Goal: Check status: Check status

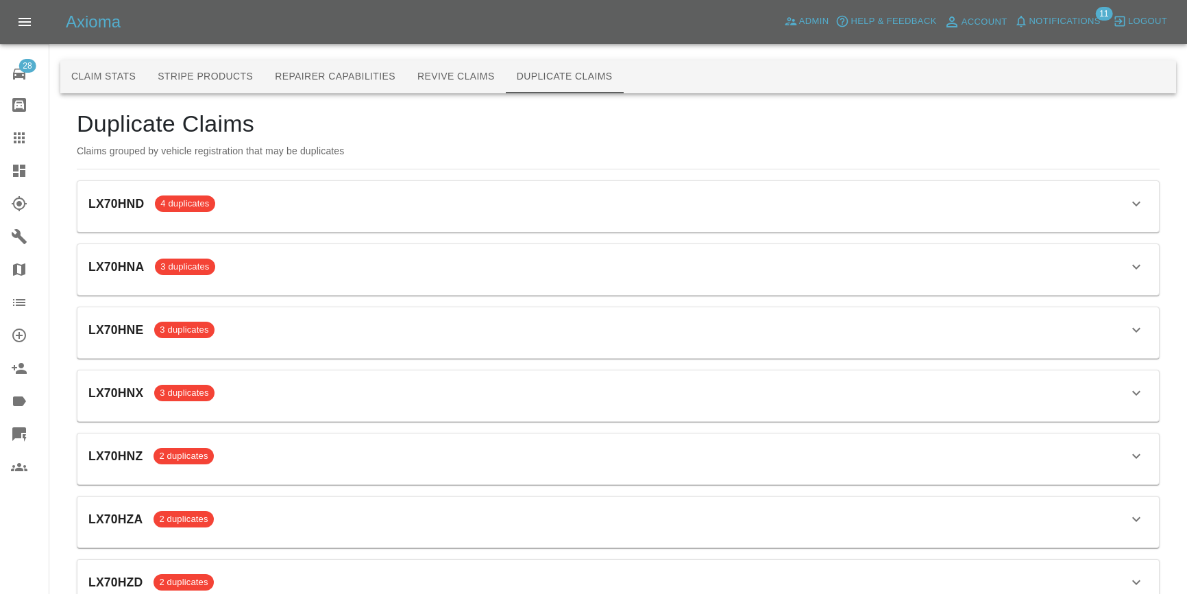
scroll to position [998, 0]
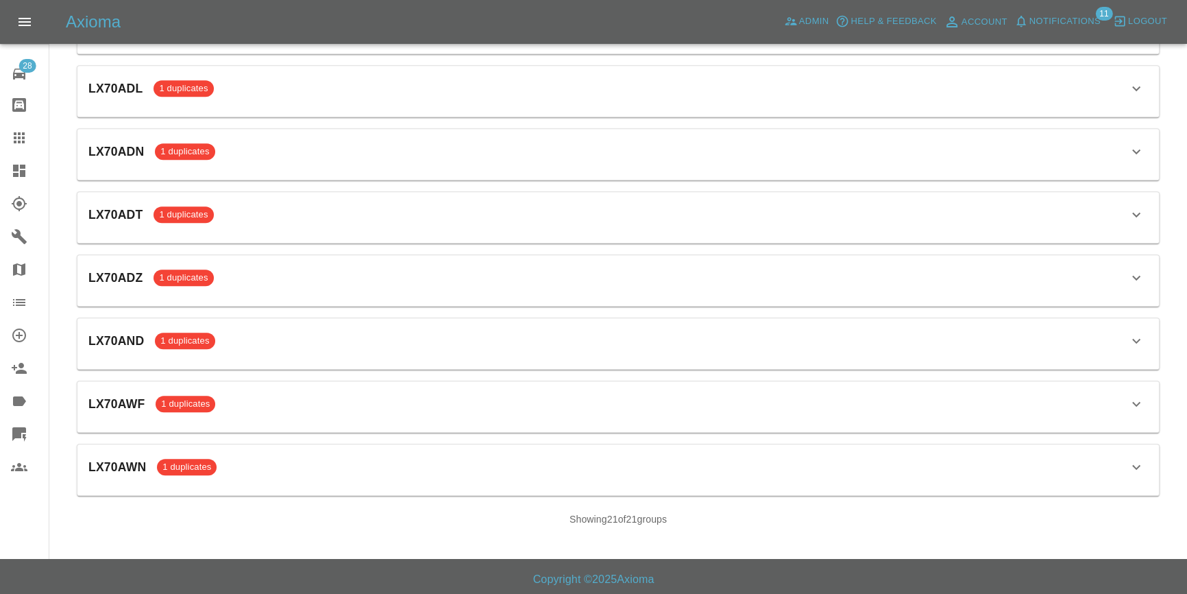
click at [176, 87] on span "1 duplicates" at bounding box center [184, 89] width 60 height 14
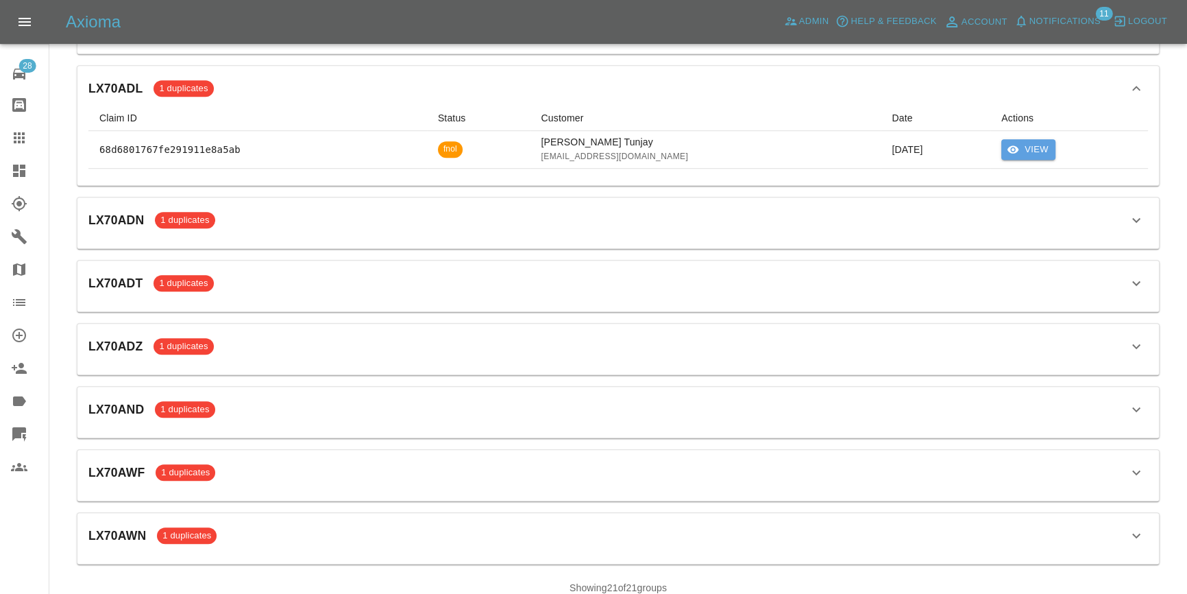
click at [1045, 150] on button "View" at bounding box center [1029, 149] width 54 height 21
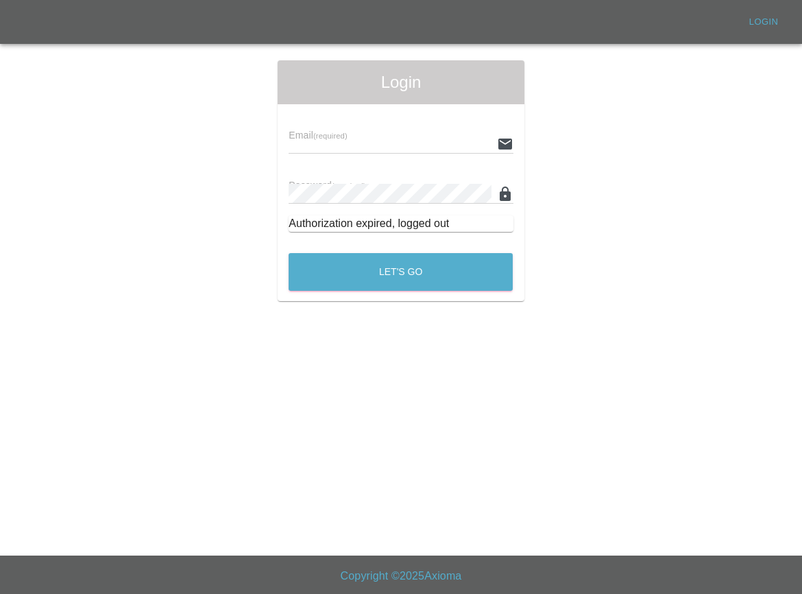
type input "[EMAIL_ADDRESS][DOMAIN_NAME]"
click at [389, 285] on button "Let's Go" at bounding box center [401, 272] width 224 height 38
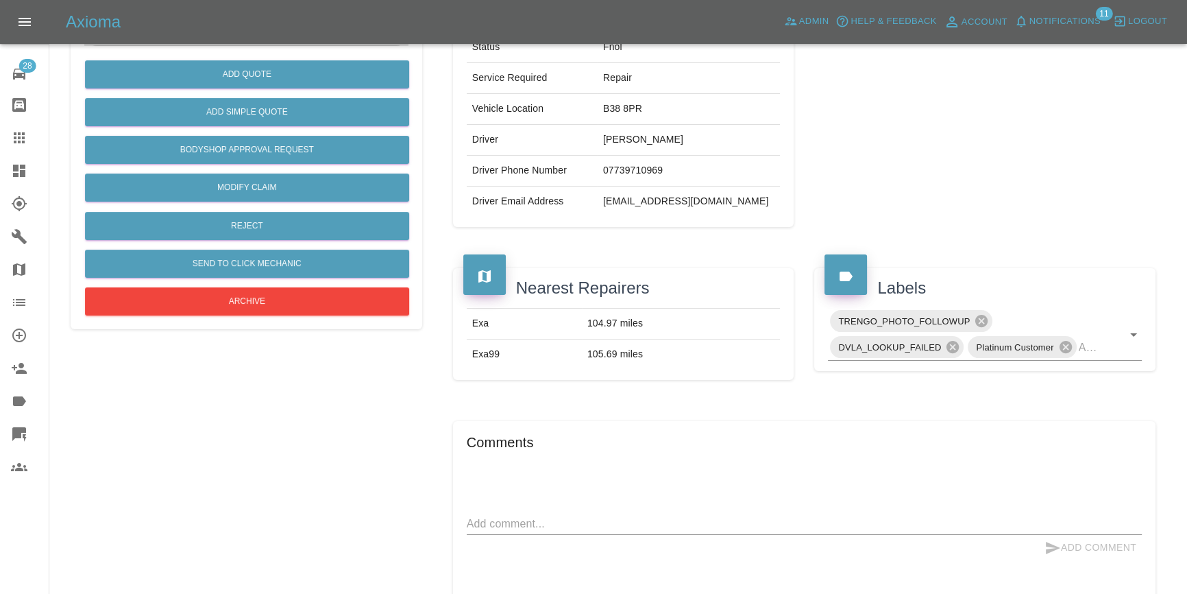
scroll to position [256, 0]
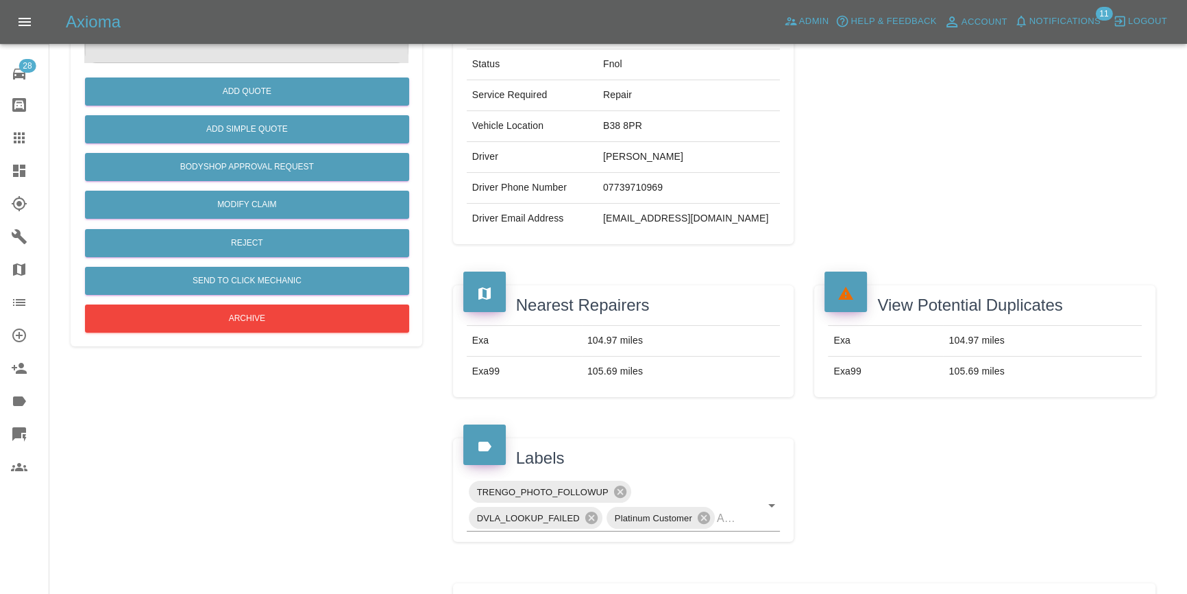
scroll to position [249, 0]
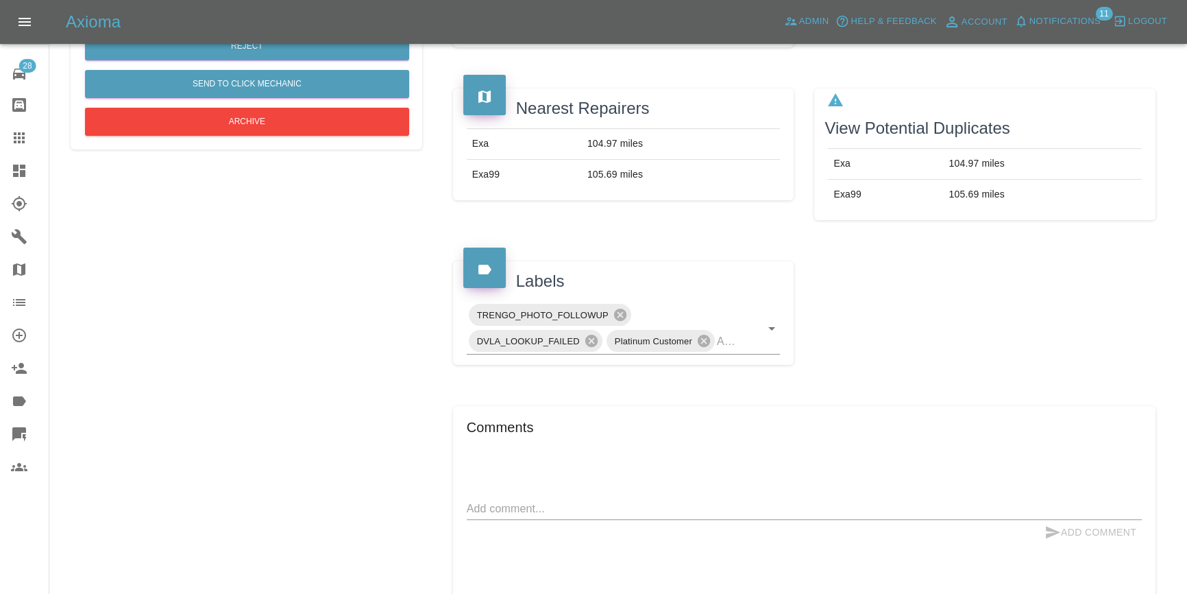
scroll to position [344, 0]
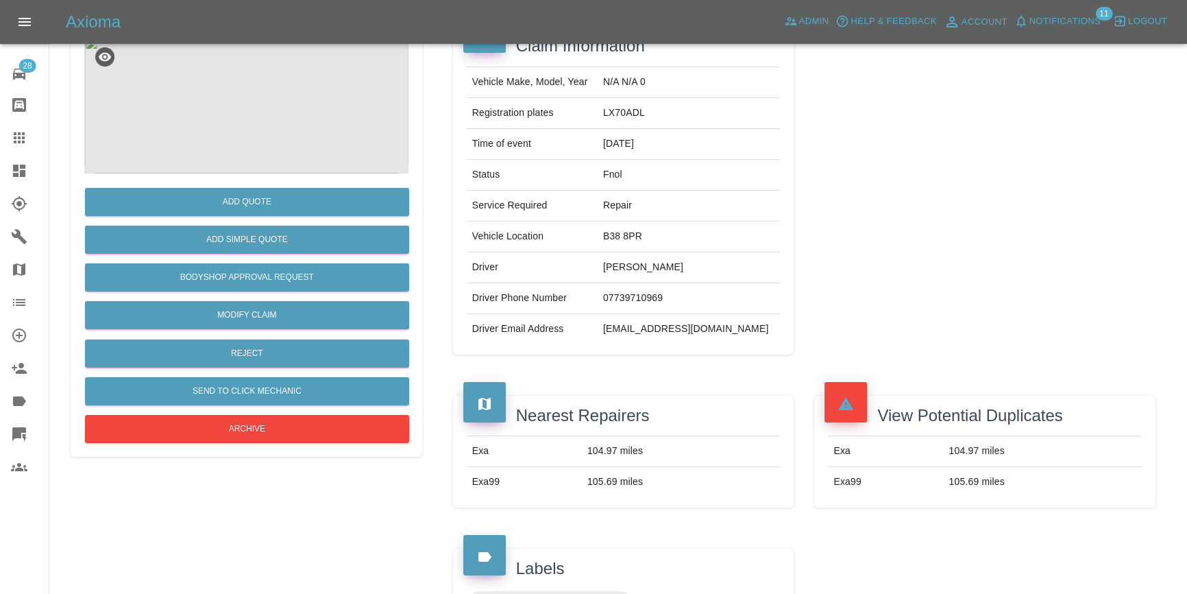
scroll to position [124, 0]
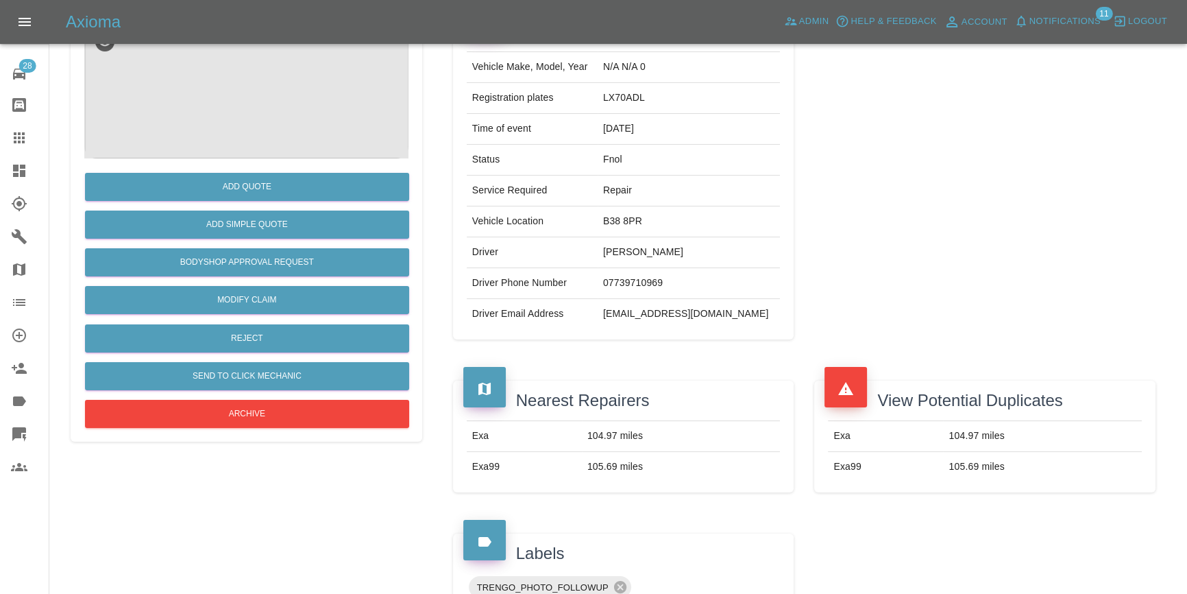
scroll to position [186, 0]
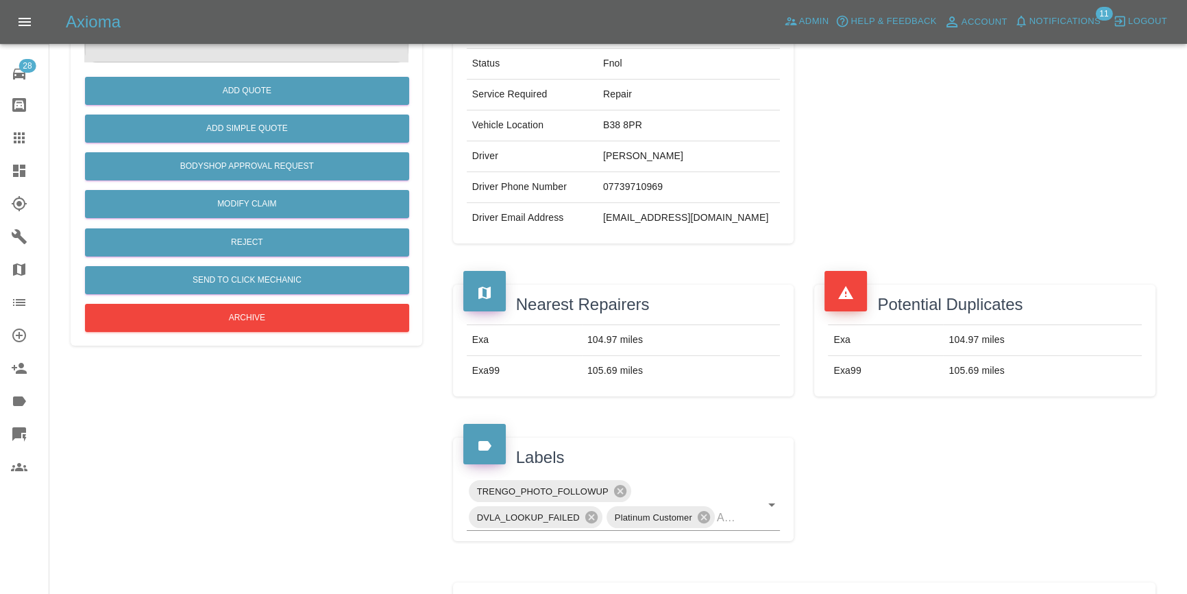
scroll to position [249, 0]
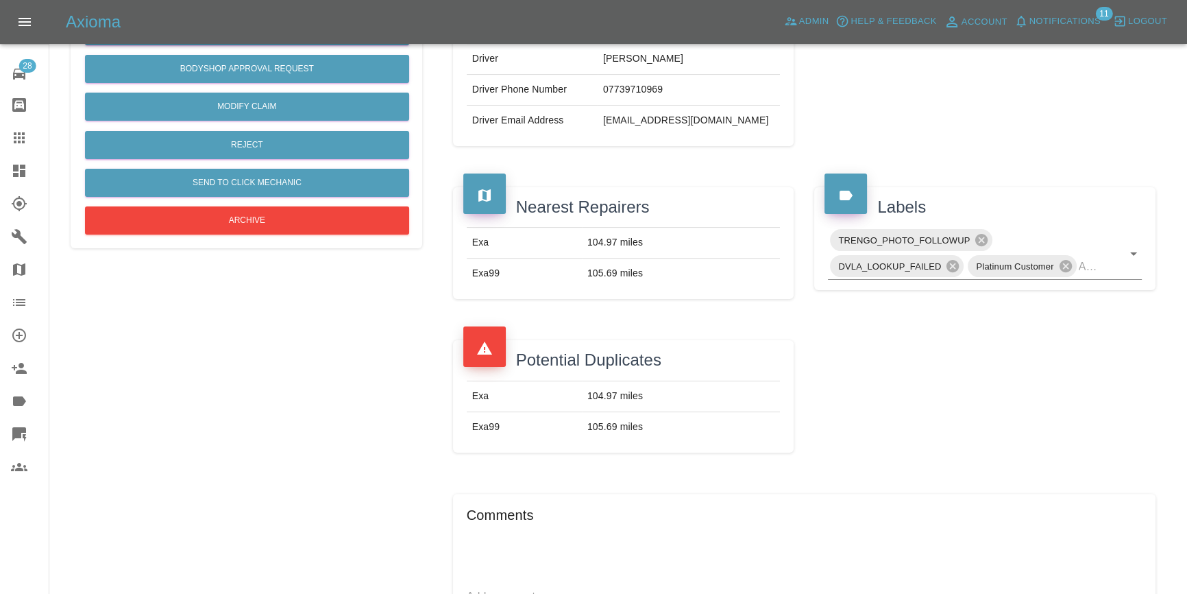
scroll to position [436, 0]
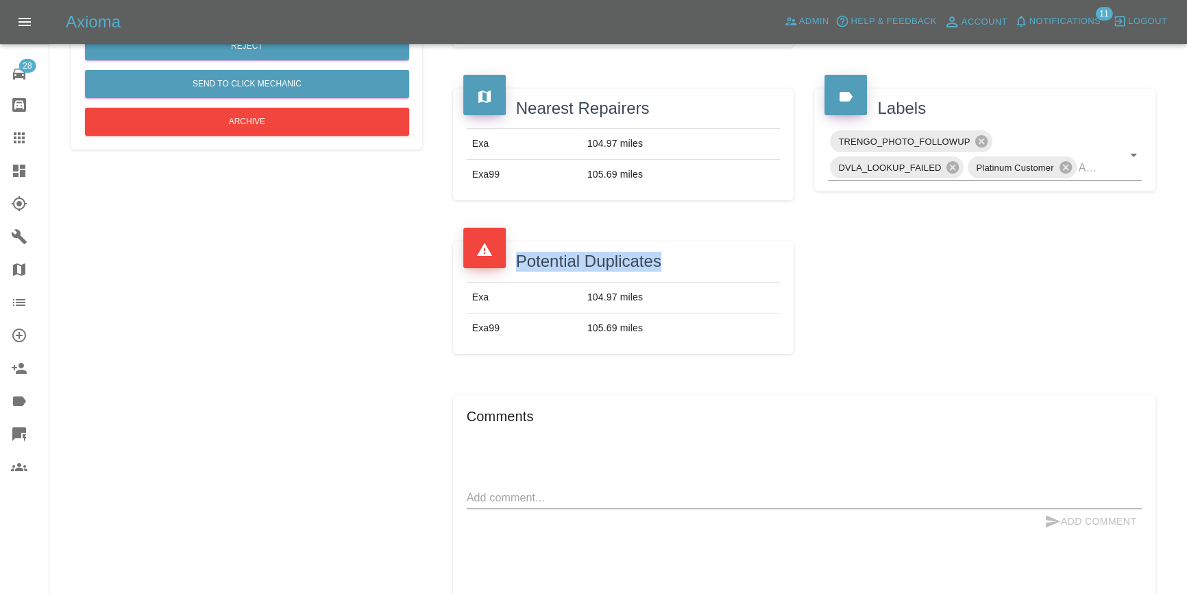
drag, startPoint x: 503, startPoint y: 250, endPoint x: 685, endPoint y: 253, distance: 181.7
click at [685, 253] on div "Potential Duplicates" at bounding box center [623, 256] width 321 height 30
drag, startPoint x: 420, startPoint y: 218, endPoint x: 431, endPoint y: 267, distance: 50.7
click at [420, 219] on div "Add Quote Add Simple Quote Bodyshop Approval Request Modify Claim Reject Send t…" at bounding box center [246, 178] width 372 height 960
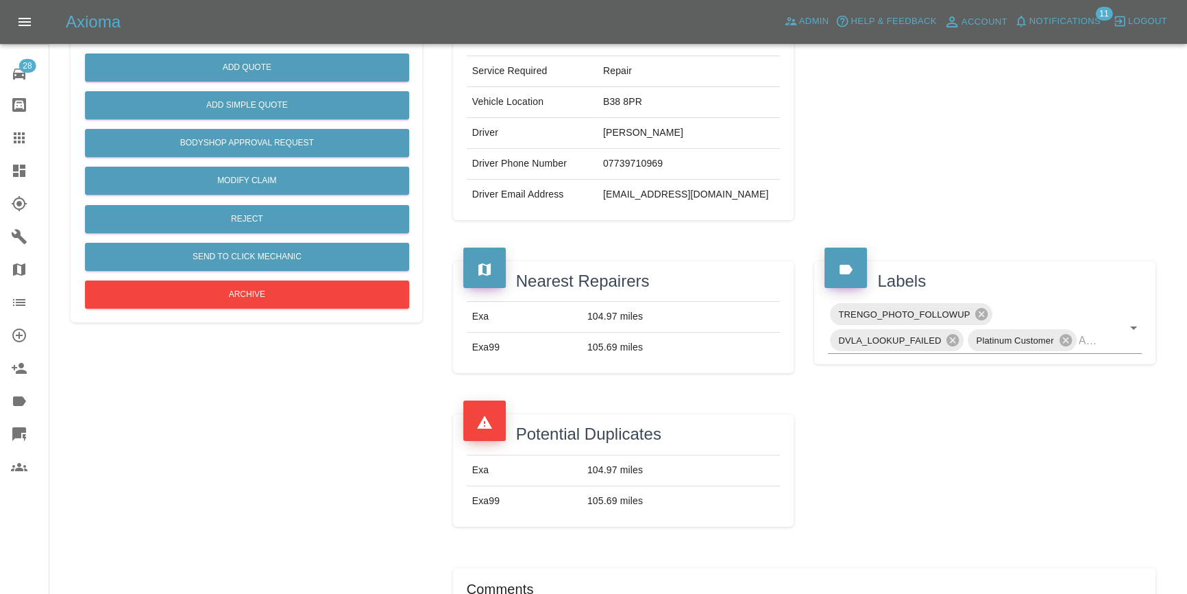
scroll to position [311, 0]
